Goal: Task Accomplishment & Management: Complete application form

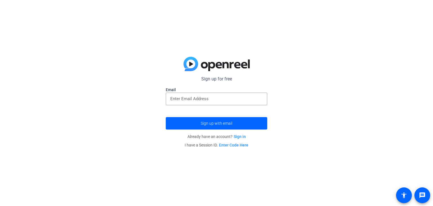
click at [238, 135] on link "Sign in" at bounding box center [240, 136] width 12 height 5
click at [170, 96] on input "email" at bounding box center [216, 98] width 93 height 7
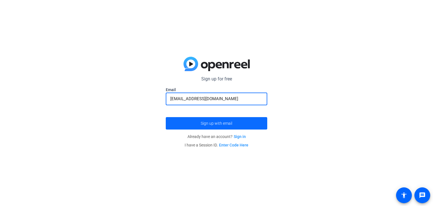
type input "jayleeblair08@gmail.com"
click at [229, 123] on span "Sign up with email" at bounding box center [217, 123] width 32 height 0
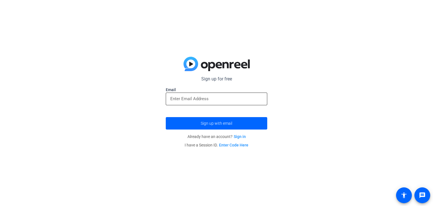
click at [177, 97] on input "email" at bounding box center [216, 98] width 93 height 7
